Goal: Transaction & Acquisition: Purchase product/service

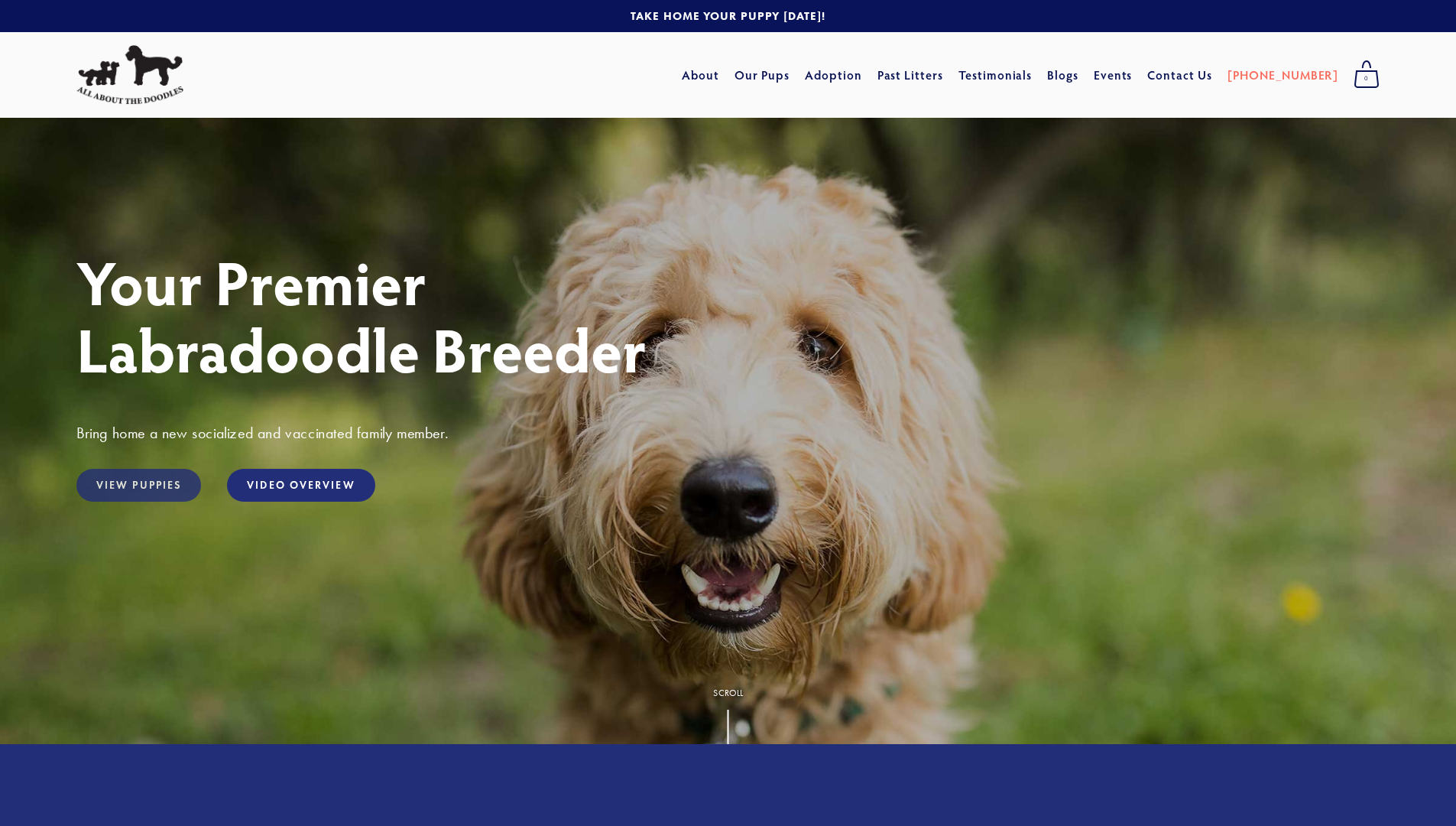
click at [139, 486] on link "View Puppies" at bounding box center [139, 485] width 125 height 32
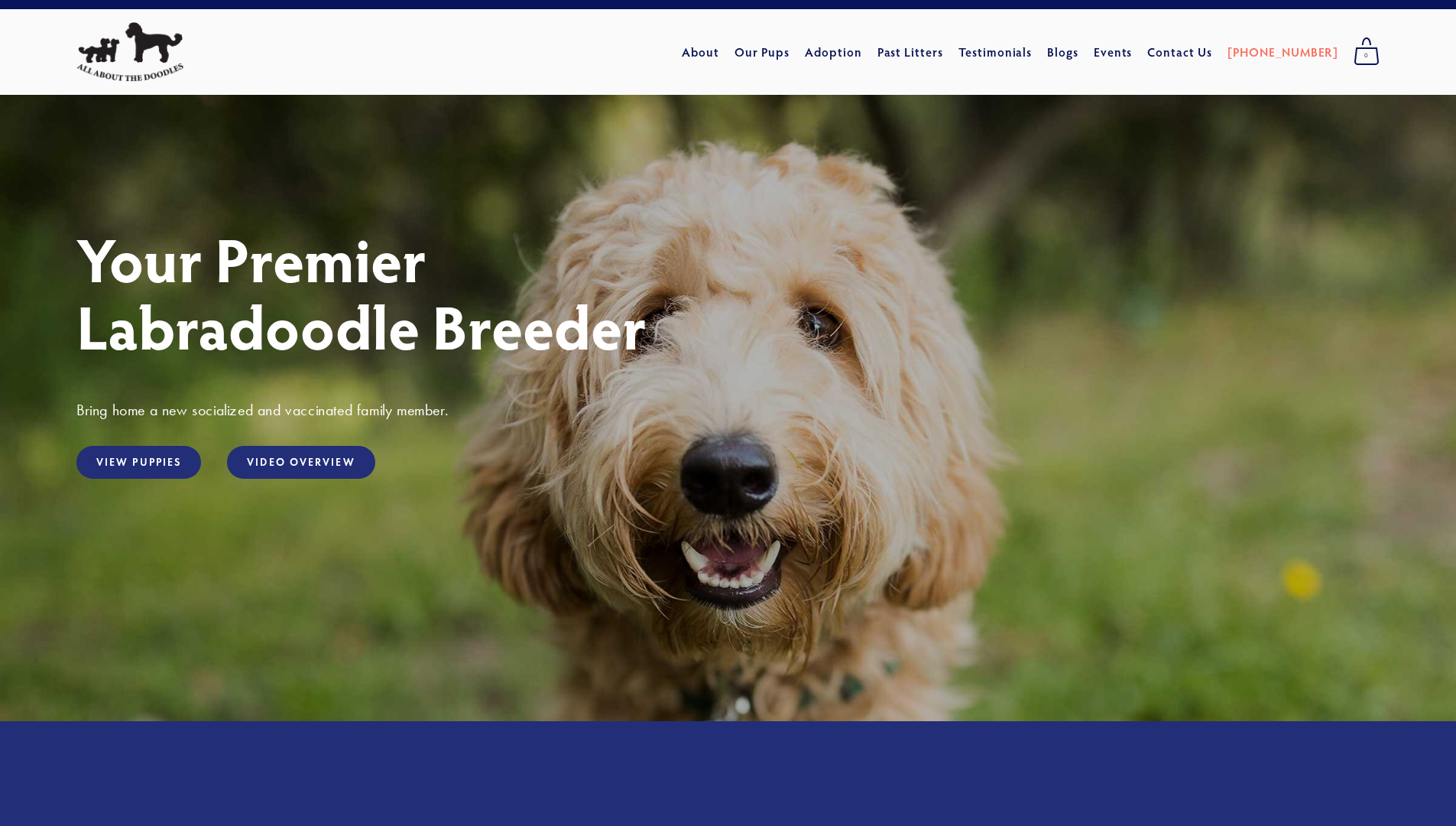
scroll to position [16, 0]
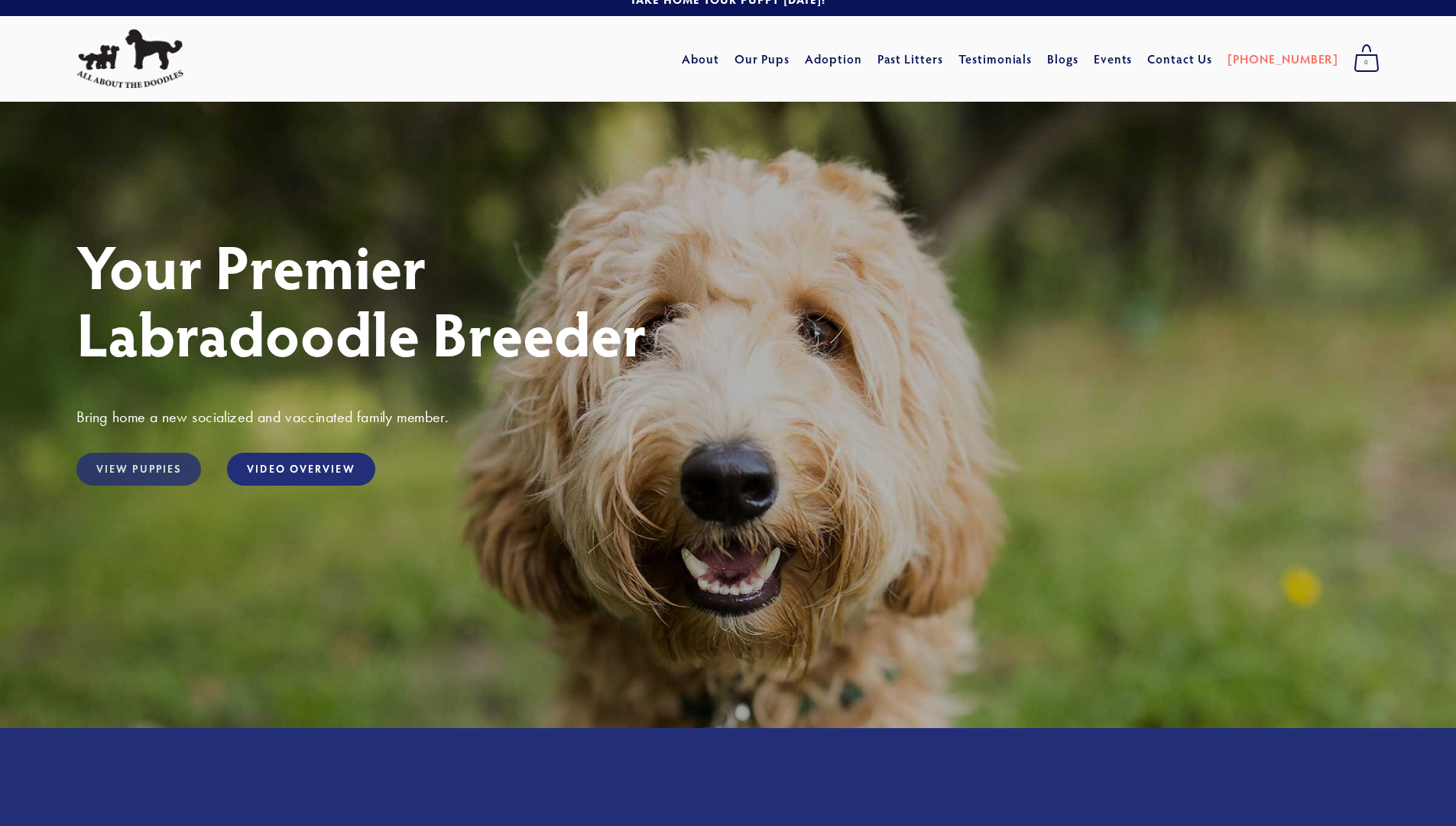
click at [159, 479] on link "View Puppies" at bounding box center [139, 468] width 125 height 32
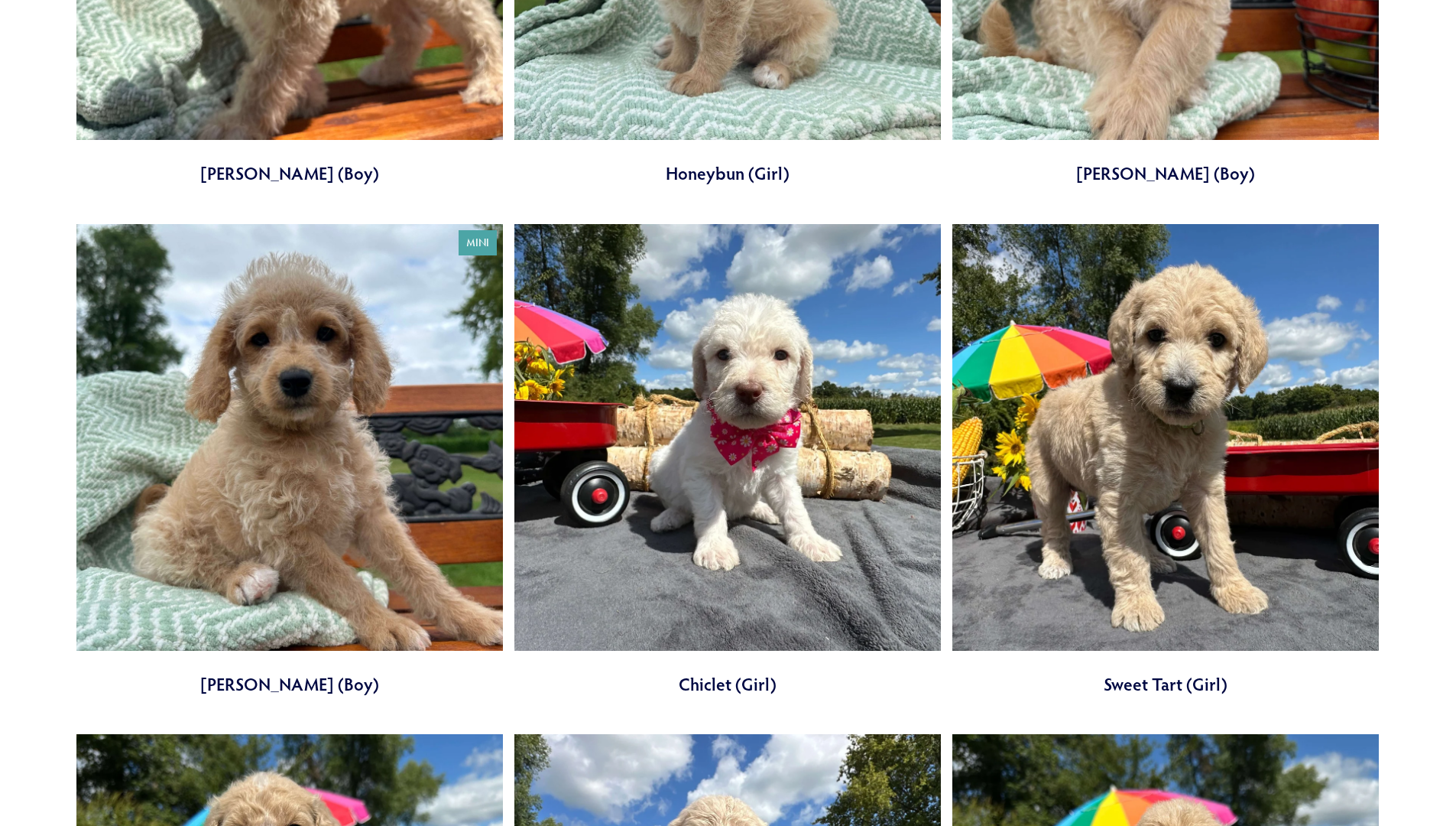
scroll to position [1416, 0]
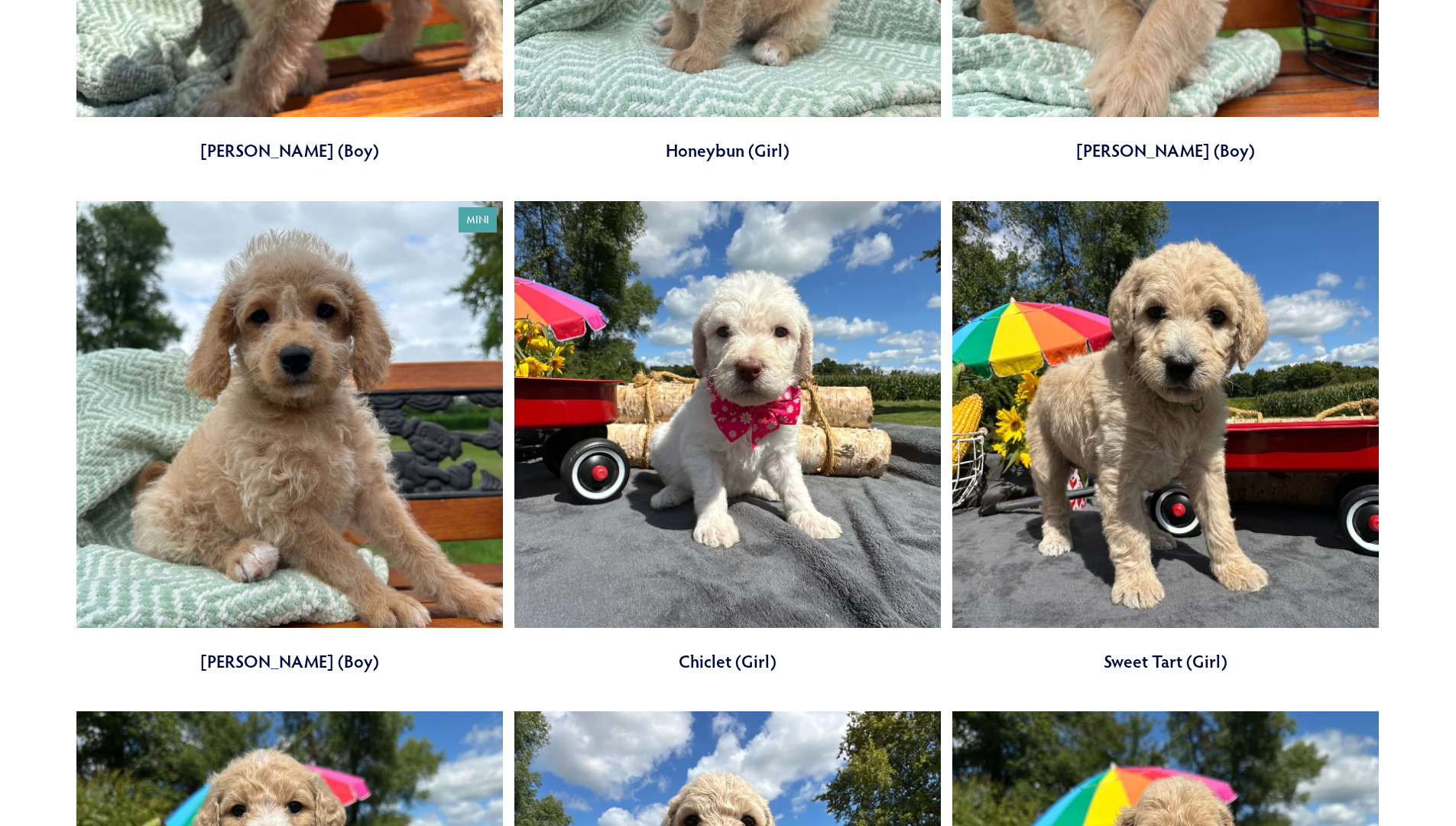
click at [1115, 395] on link at bounding box center [1166, 437] width 427 height 472
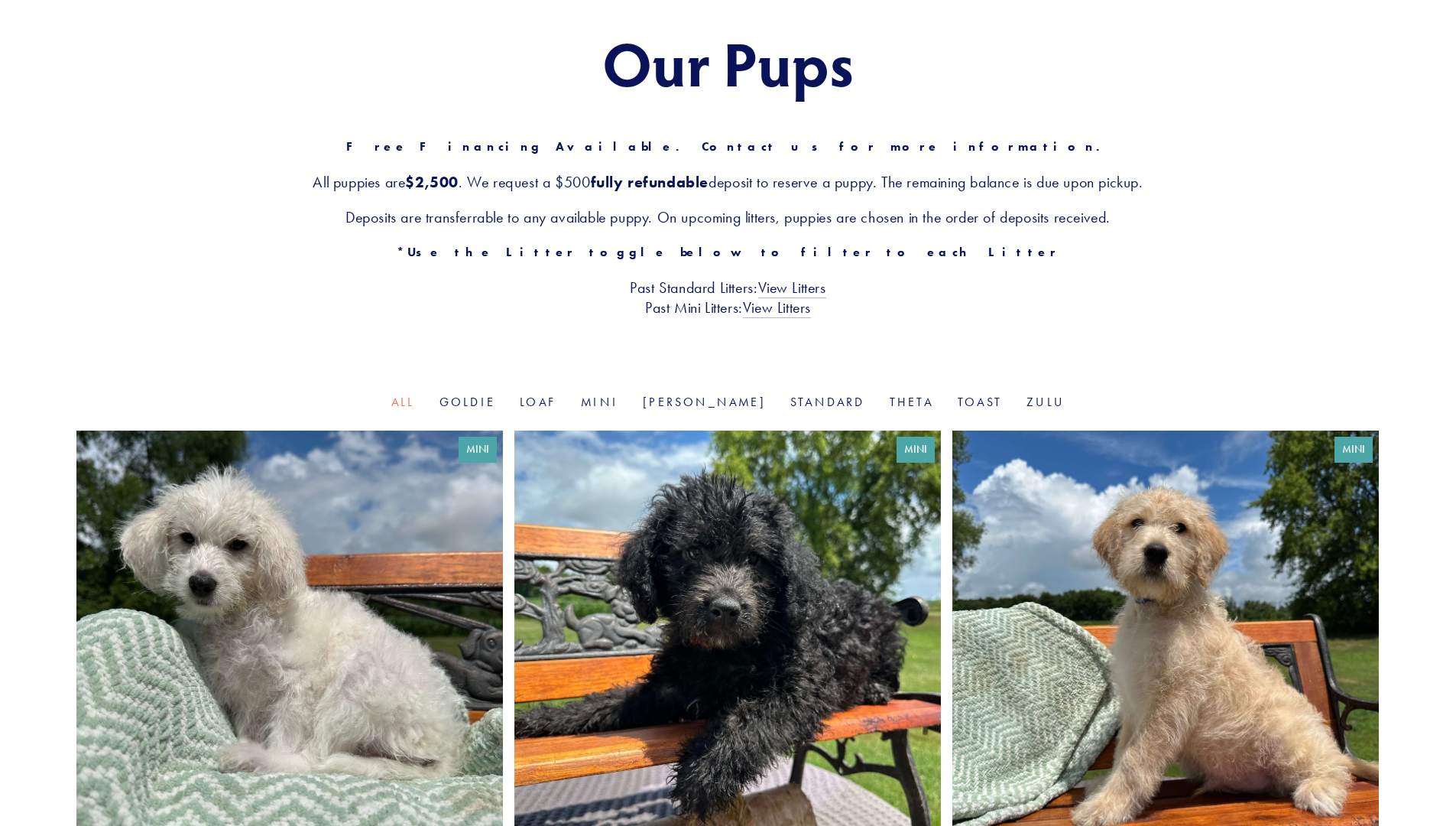
scroll to position [144, 0]
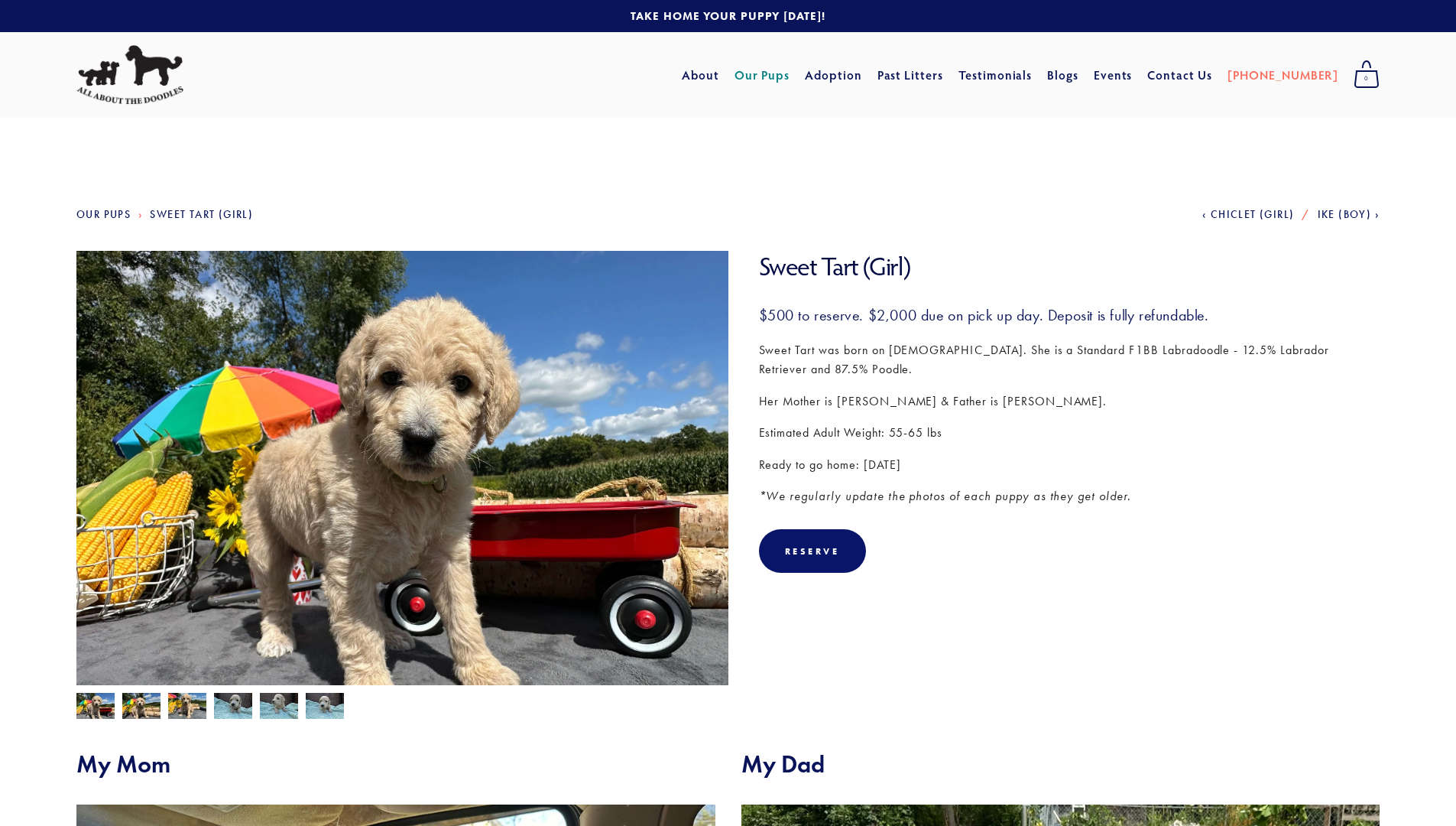
click at [139, 705] on img at bounding box center [141, 707] width 38 height 30
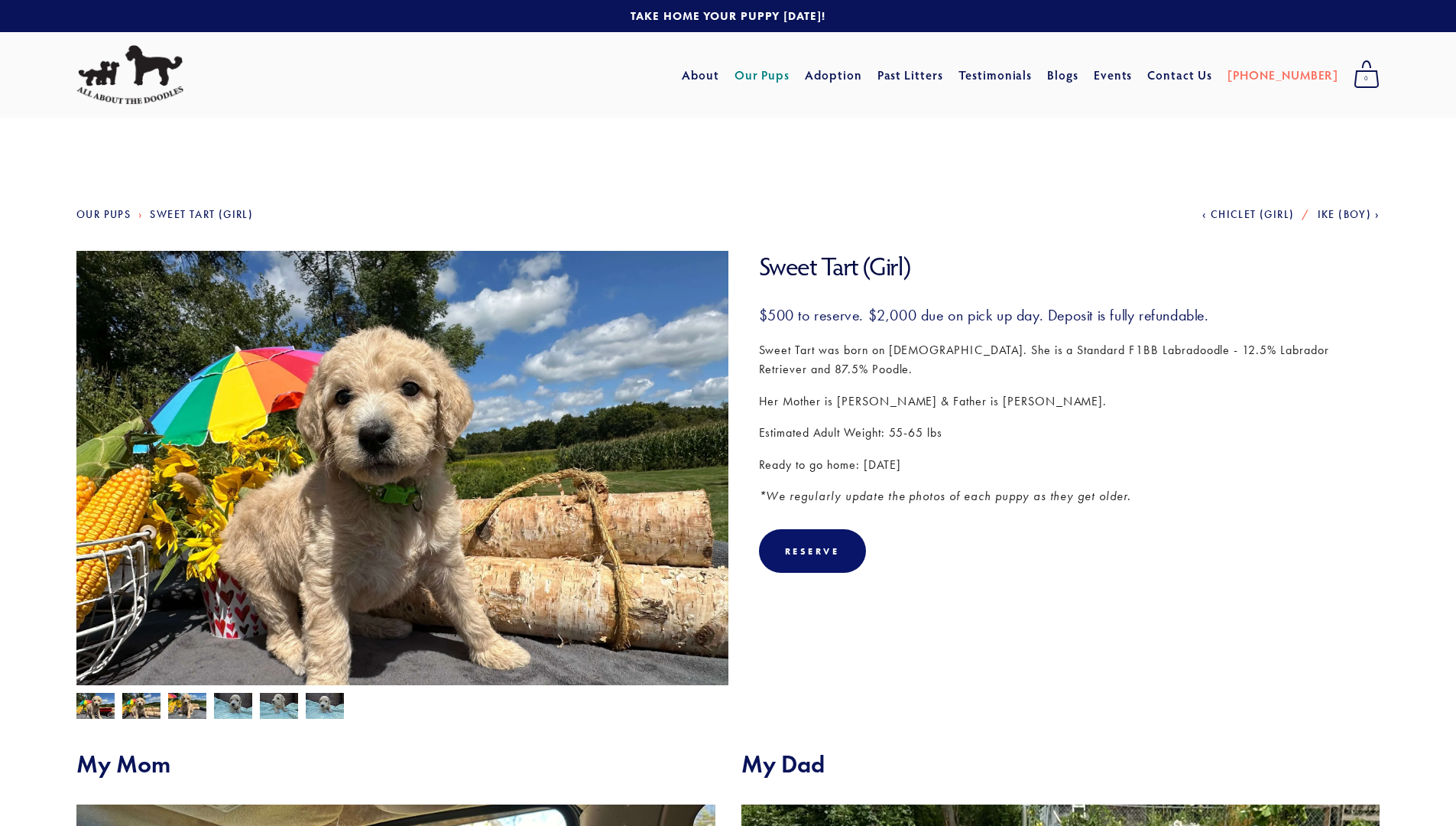
click at [183, 702] on img at bounding box center [187, 707] width 38 height 30
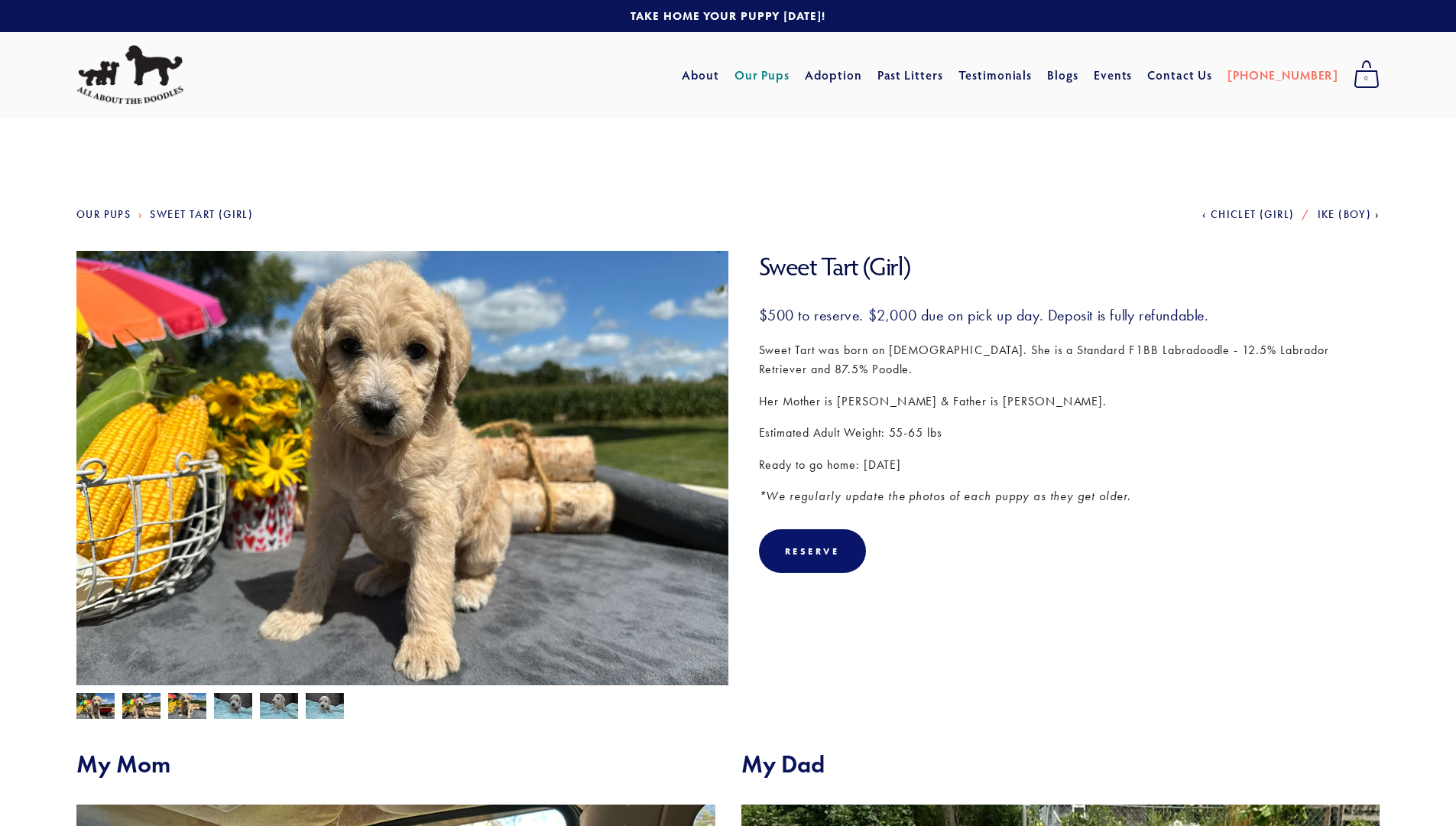
click at [241, 704] on img at bounding box center [233, 707] width 38 height 30
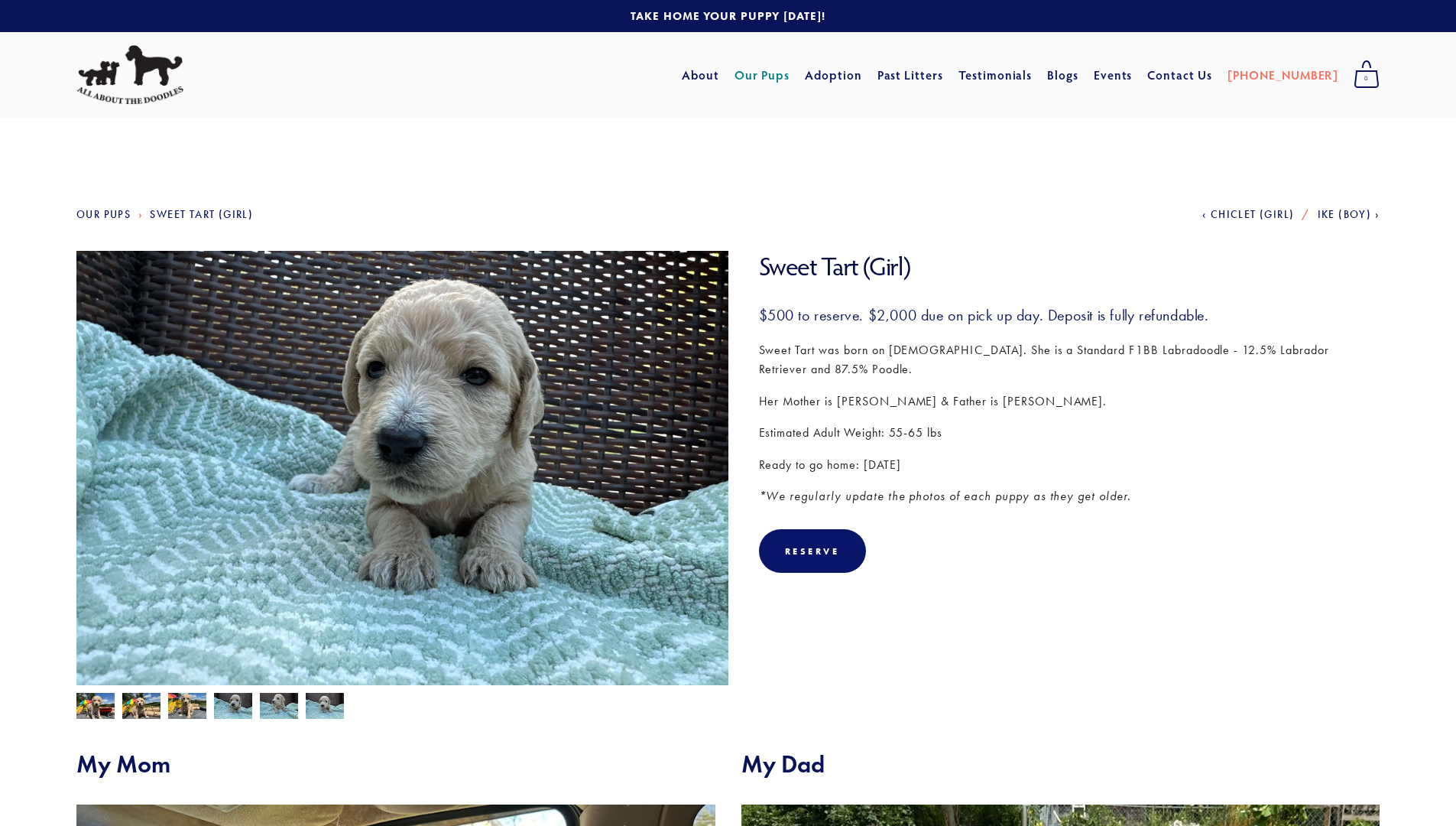
click at [267, 707] on img at bounding box center [278, 707] width 38 height 30
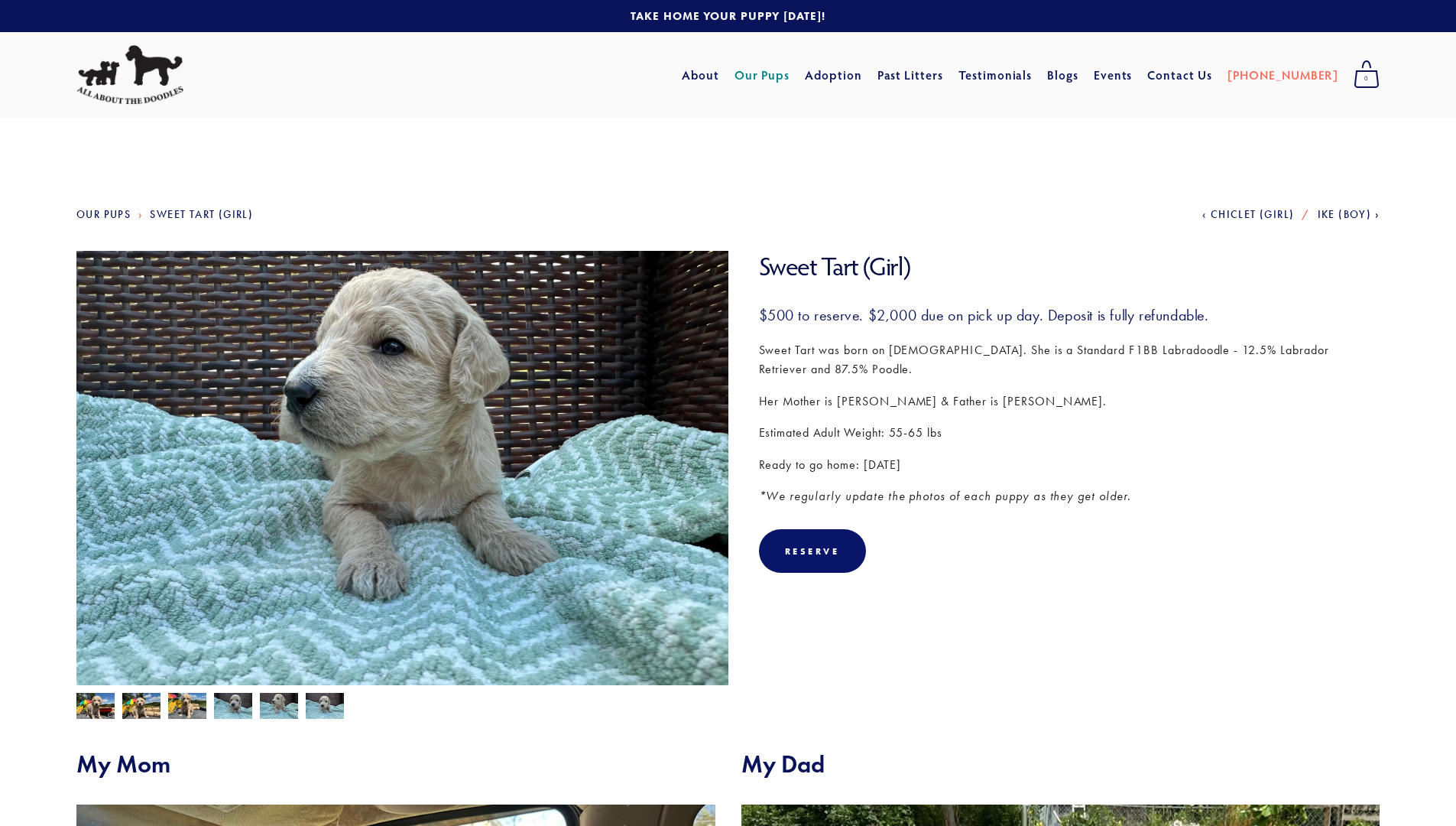
click at [323, 706] on img at bounding box center [324, 707] width 38 height 30
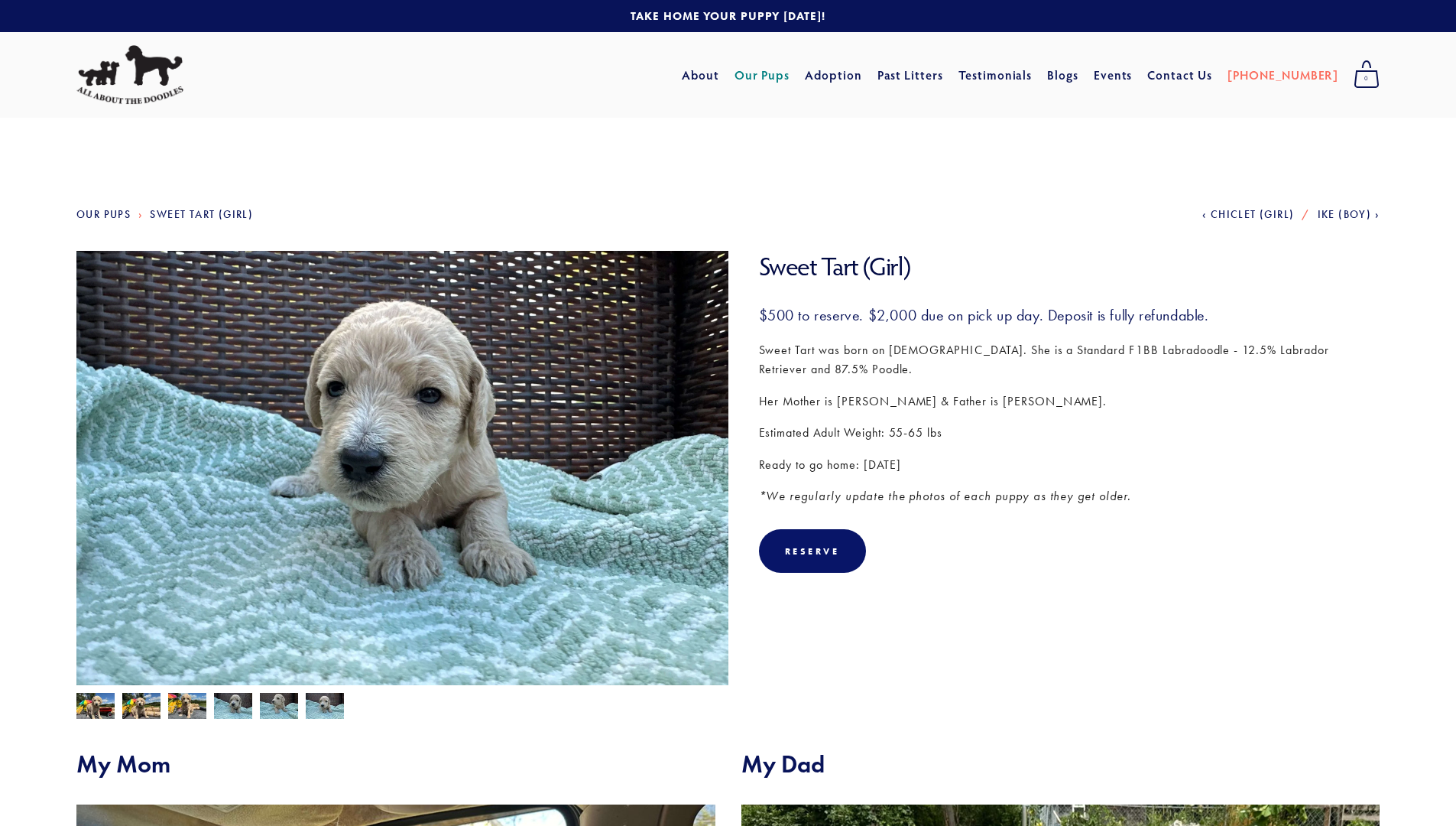
click at [105, 704] on img at bounding box center [95, 707] width 38 height 30
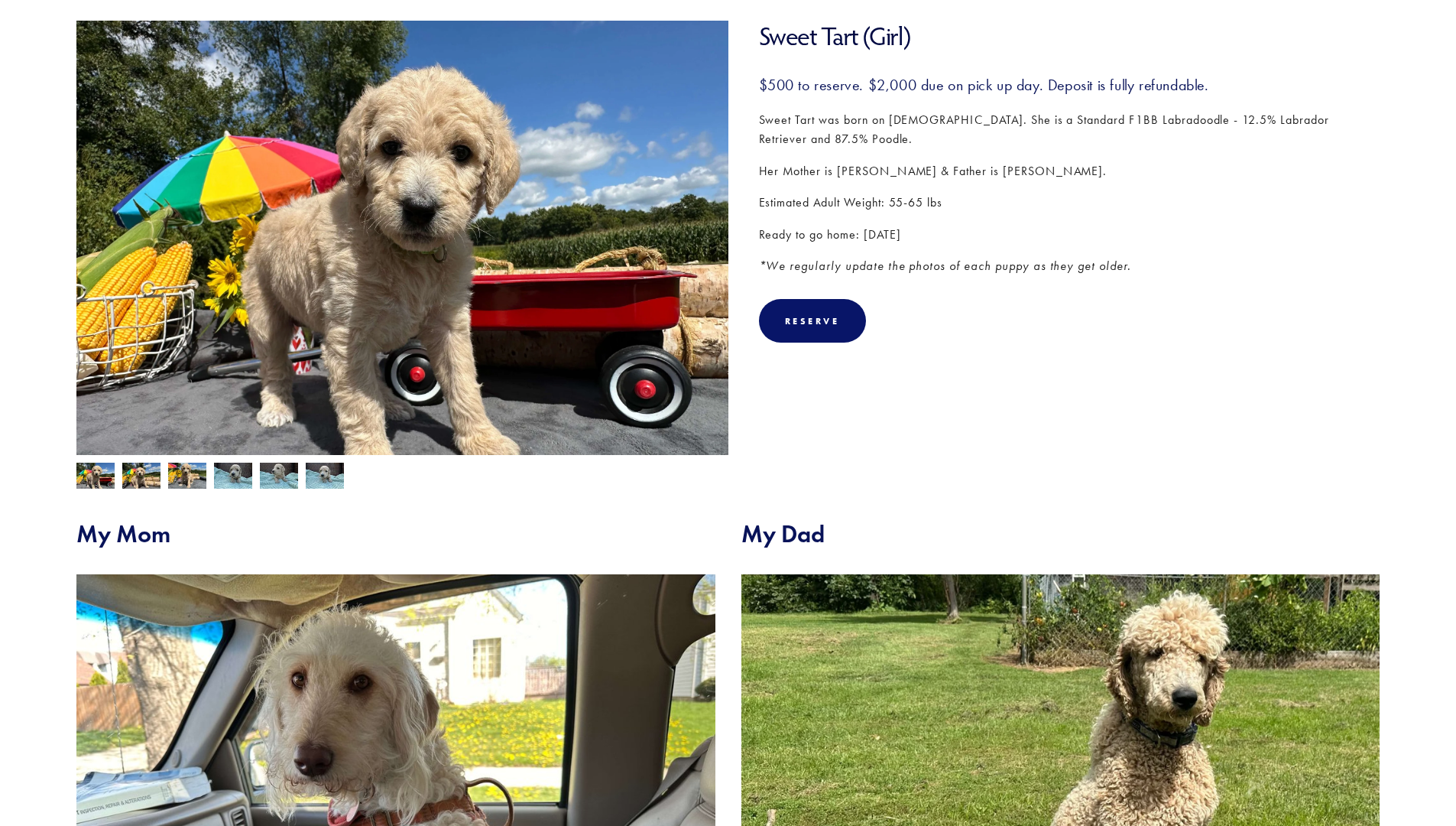
scroll to position [214, 0]
